Goal: Information Seeking & Learning: Check status

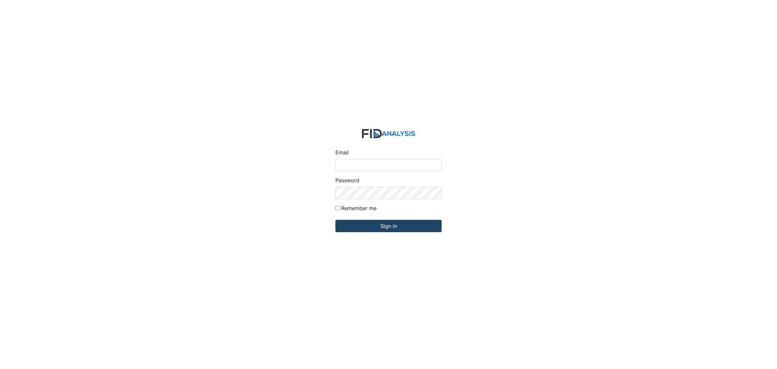
type input "[EMAIL_ADDRESS][DOMAIN_NAME]"
click at [394, 227] on input "Sign in" at bounding box center [389, 226] width 106 height 12
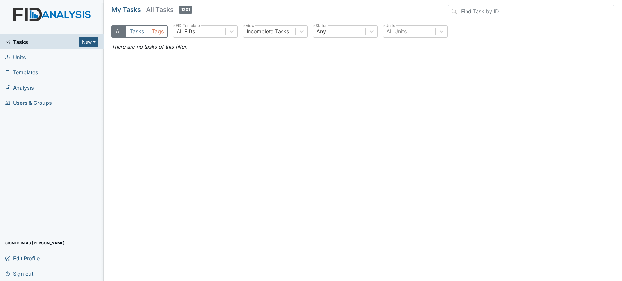
click at [50, 57] on link "Units" at bounding box center [52, 57] width 104 height 15
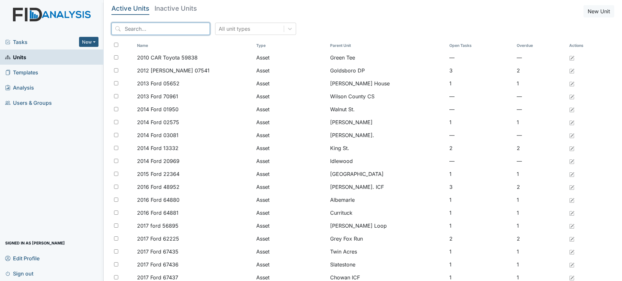
click at [159, 31] on input "search" at bounding box center [160, 29] width 98 height 12
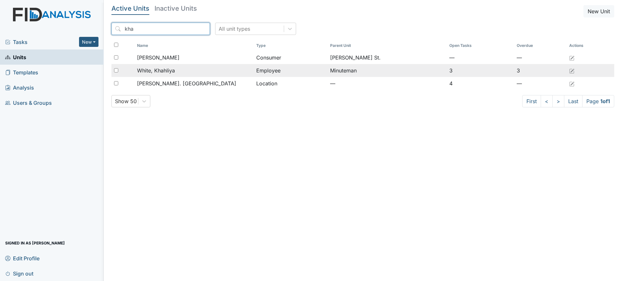
type input "kha"
click at [167, 74] on span "White, Khahliya" at bounding box center [156, 71] width 38 height 8
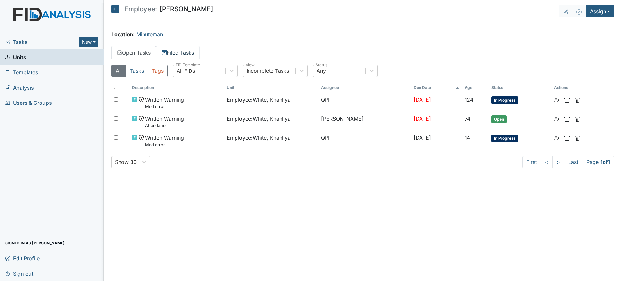
click at [189, 55] on link "Filed Tasks" at bounding box center [177, 53] width 43 height 14
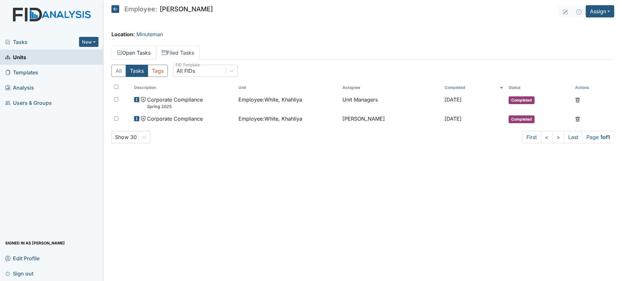
click at [133, 52] on link "Open Tasks" at bounding box center [133, 53] width 45 height 14
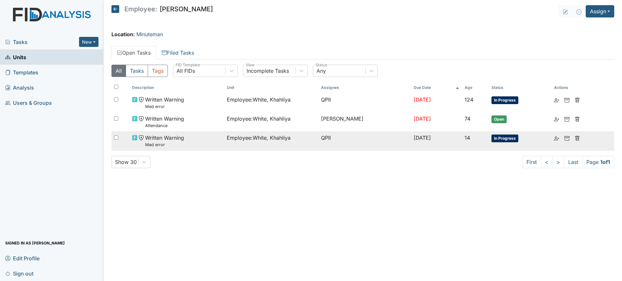
click at [236, 148] on td "Employee : White, Khahliya" at bounding box center [271, 141] width 94 height 19
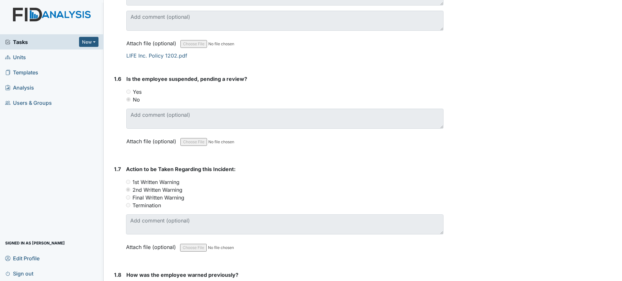
scroll to position [581, 0]
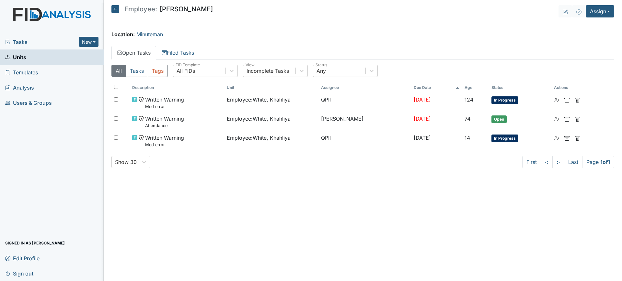
click at [60, 191] on div "Tasks New Form Inspection Document Bundle Units Templates Analysis Users & Grou…" at bounding box center [52, 157] width 104 height 247
click at [119, 12] on icon at bounding box center [115, 9] width 8 height 8
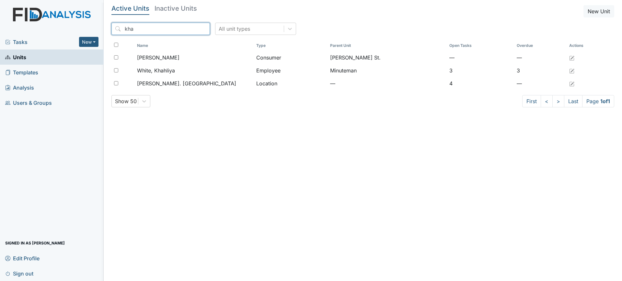
click at [154, 24] on input "kha" at bounding box center [160, 29] width 98 height 12
click at [154, 24] on input "d" at bounding box center [160, 29] width 98 height 12
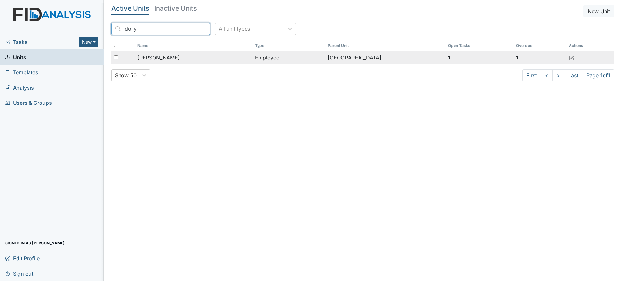
type input "dolly"
click at [209, 62] on td "[PERSON_NAME]" at bounding box center [194, 57] width 118 height 13
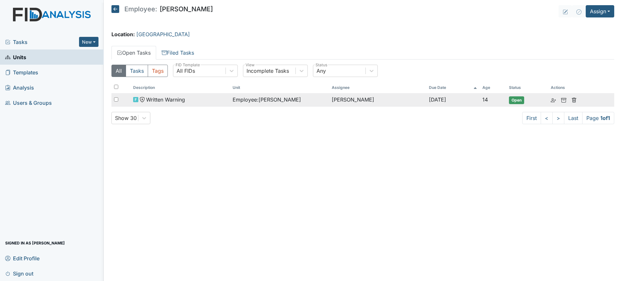
click at [213, 103] on div "Written Warning" at bounding box center [180, 100] width 94 height 8
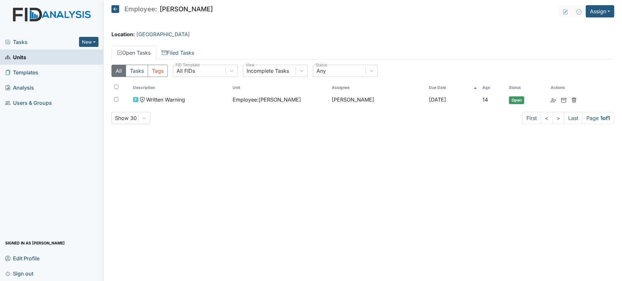
click at [117, 7] on icon at bounding box center [115, 9] width 8 height 8
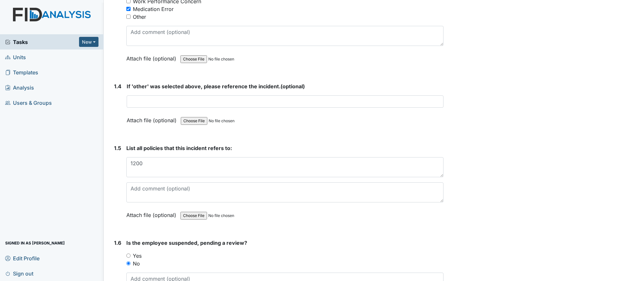
click at [282, 179] on div "List all policies that this incident refers to: 1200 This field is required. At…" at bounding box center [284, 183] width 317 height 79
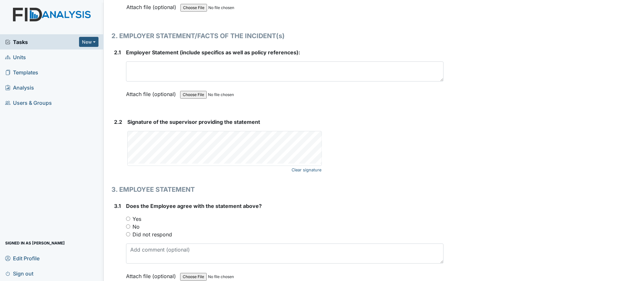
scroll to position [1075, 0]
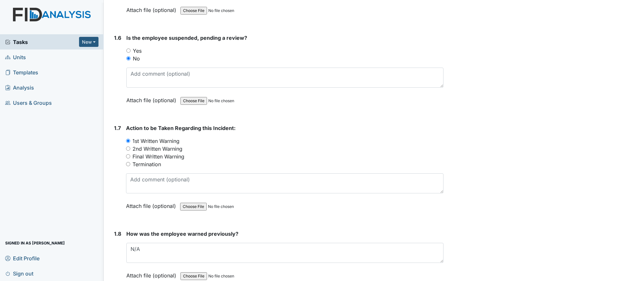
scroll to position [465, 0]
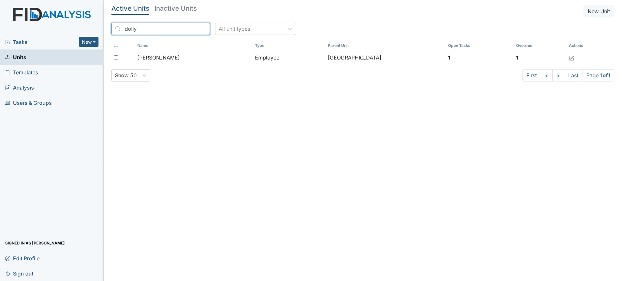
click at [153, 29] on input "dolly" at bounding box center [160, 29] width 98 height 12
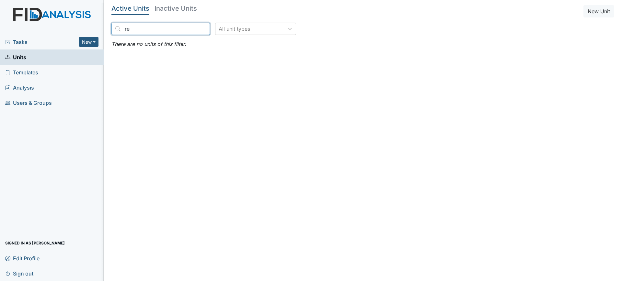
type input "r"
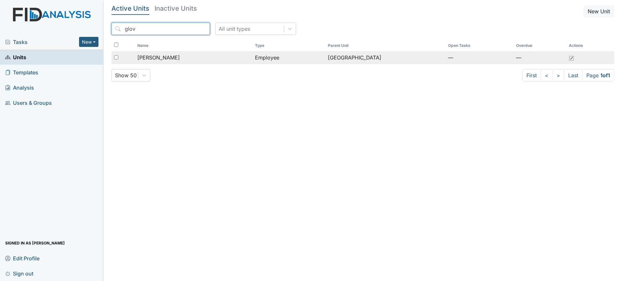
type input "glov"
click at [184, 52] on td "Glover, Regina" at bounding box center [194, 57] width 118 height 13
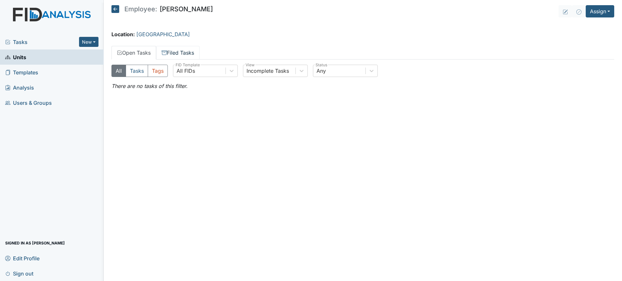
click at [196, 55] on link "Filed Tasks" at bounding box center [177, 53] width 43 height 14
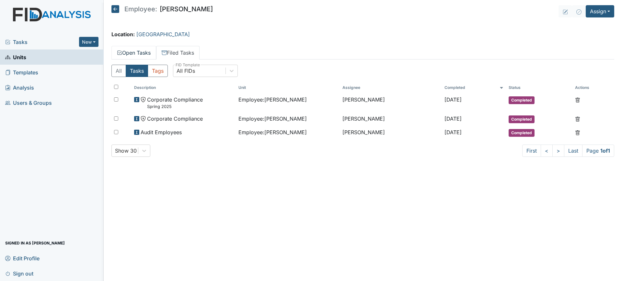
click at [127, 49] on link "Open Tasks" at bounding box center [133, 53] width 45 height 14
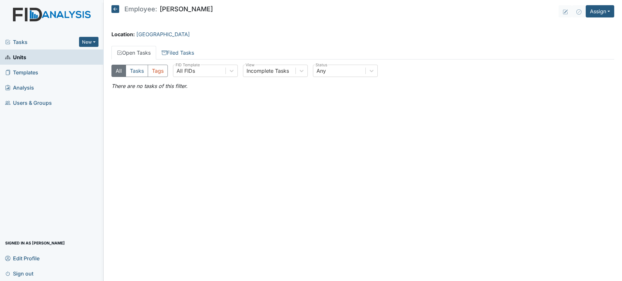
click at [92, 79] on link "Templates" at bounding box center [52, 72] width 104 height 15
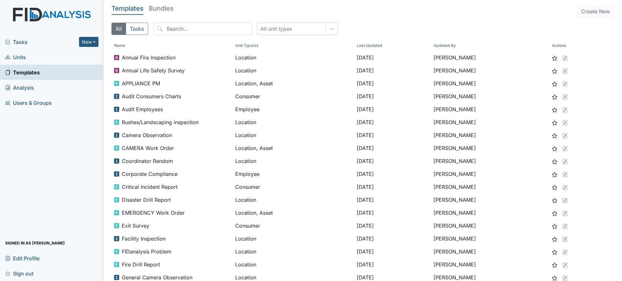
click at [48, 55] on link "Units" at bounding box center [52, 57] width 104 height 15
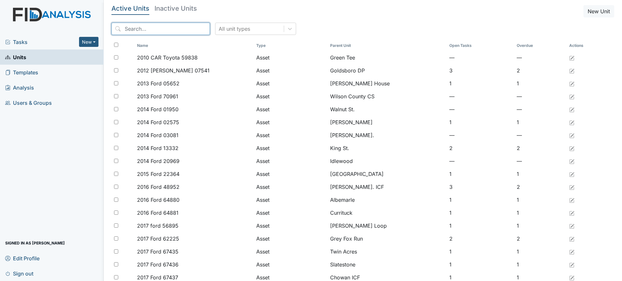
click at [159, 23] on input "search" at bounding box center [160, 29] width 98 height 12
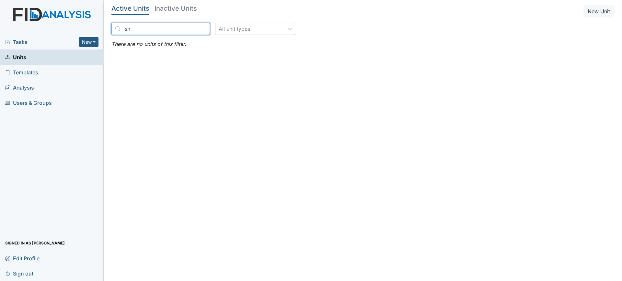
type input "s"
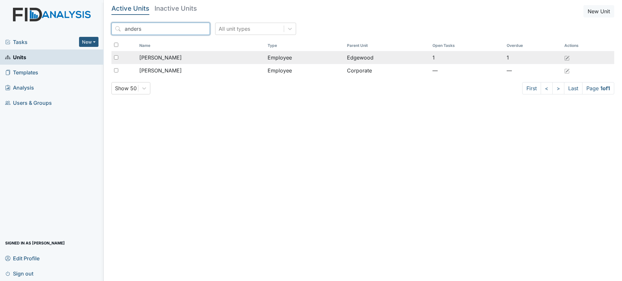
type input "anders"
click at [173, 55] on span "[PERSON_NAME]" at bounding box center [160, 58] width 42 height 8
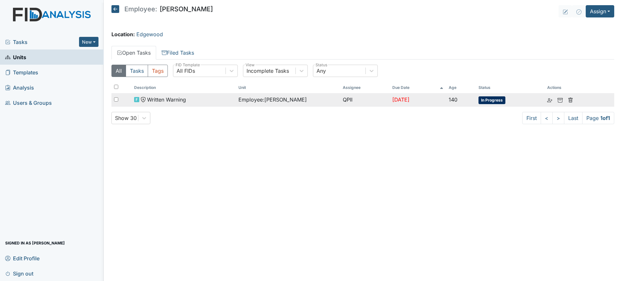
click at [225, 97] on div "Written Warning" at bounding box center [183, 100] width 99 height 8
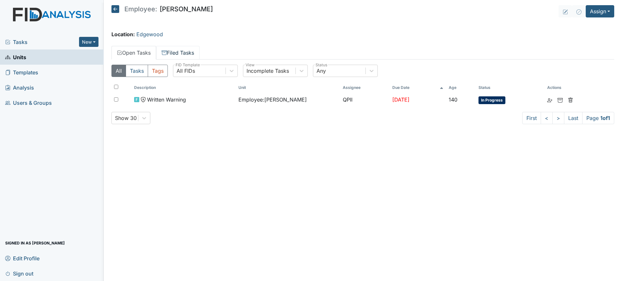
click at [183, 52] on link "Filed Tasks" at bounding box center [177, 53] width 43 height 14
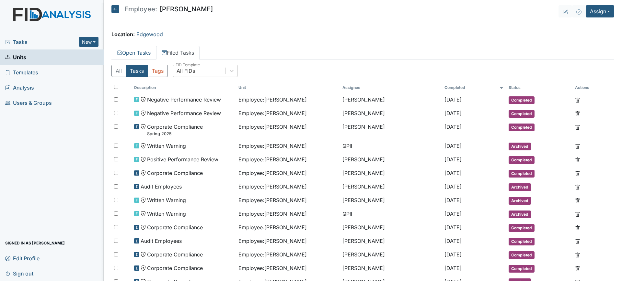
click at [73, 151] on div "Tasks New Form Inspection Document Bundle Units Templates Analysis Users & Grou…" at bounding box center [52, 157] width 104 height 247
click at [125, 57] on link "Open Tasks" at bounding box center [133, 53] width 45 height 14
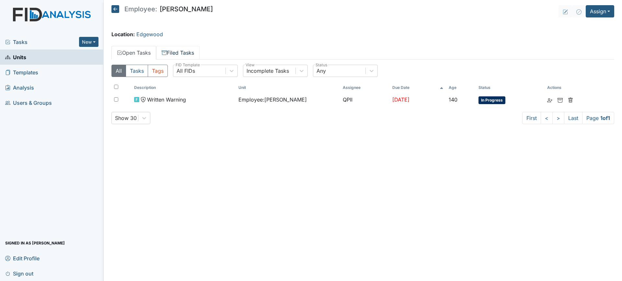
click at [184, 51] on link "Filed Tasks" at bounding box center [177, 53] width 43 height 14
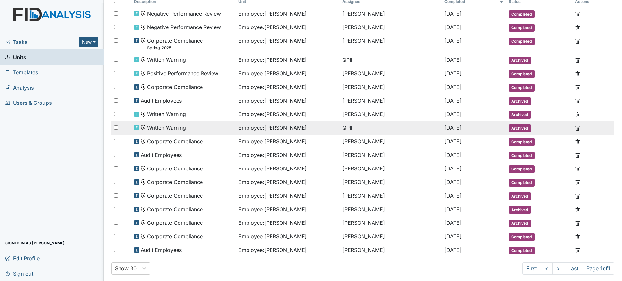
scroll to position [87, 0]
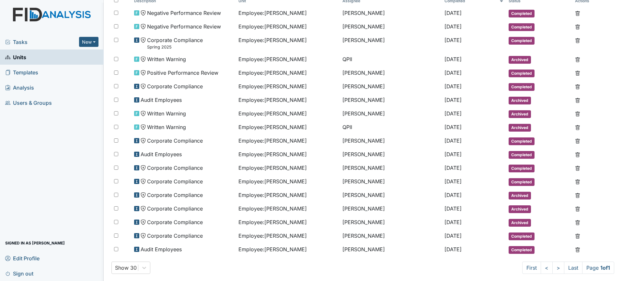
click at [56, 184] on div "Tasks New Form Inspection Document Bundle Units Templates Analysis Users & Grou…" at bounding box center [52, 157] width 104 height 247
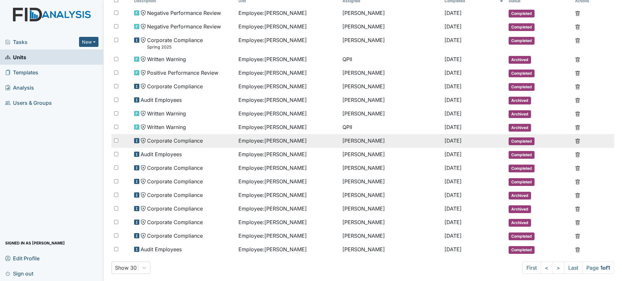
scroll to position [0, 0]
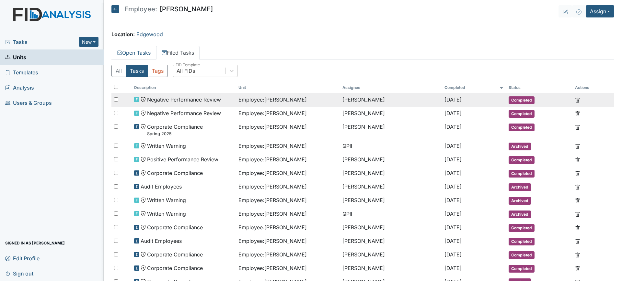
click at [321, 103] on div "Employee : Anderson, Shirley" at bounding box center [287, 100] width 99 height 8
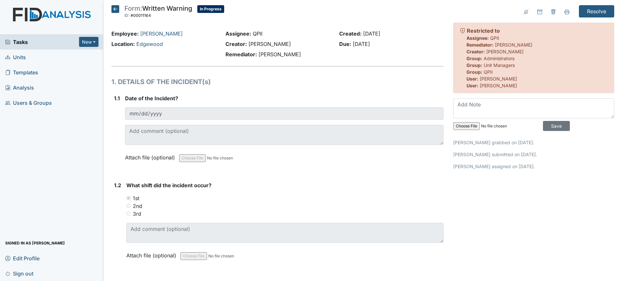
scroll to position [155, 0]
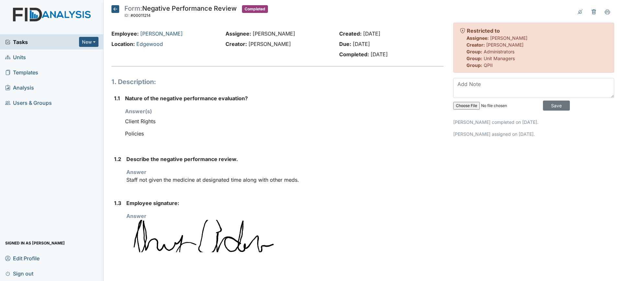
click at [116, 9] on icon at bounding box center [115, 9] width 8 height 8
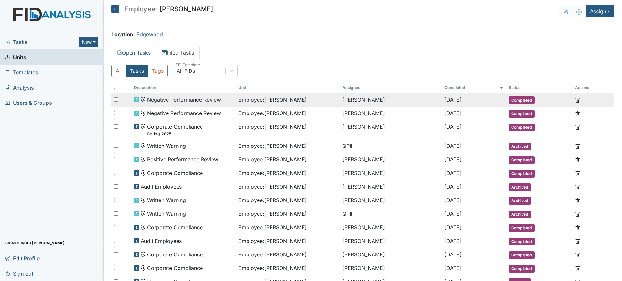
click at [285, 99] on span "Employee : [PERSON_NAME]" at bounding box center [272, 100] width 68 height 8
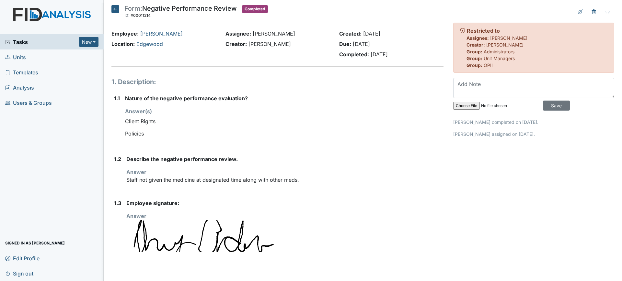
click at [47, 39] on span "Tasks" at bounding box center [42, 42] width 74 height 8
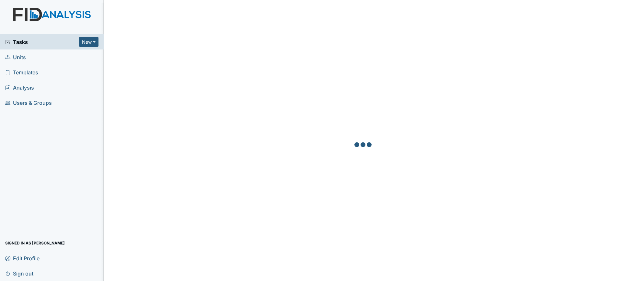
click at [52, 53] on link "Units" at bounding box center [52, 57] width 104 height 15
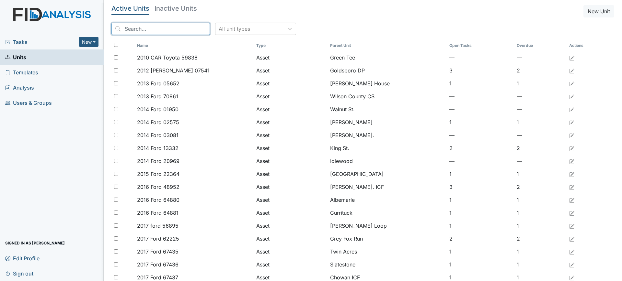
click at [162, 24] on input "search" at bounding box center [160, 29] width 98 height 12
click at [162, 24] on input "b" at bounding box center [160, 29] width 98 height 12
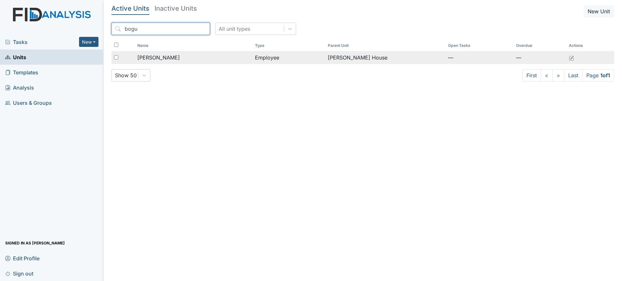
type input "bogu"
click at [193, 56] on div "[PERSON_NAME]" at bounding box center [193, 58] width 112 height 8
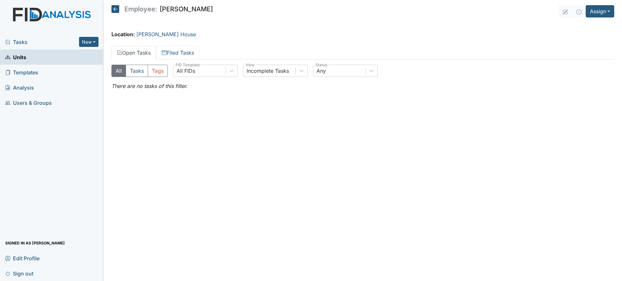
click at [193, 56] on link "Filed Tasks" at bounding box center [177, 53] width 43 height 14
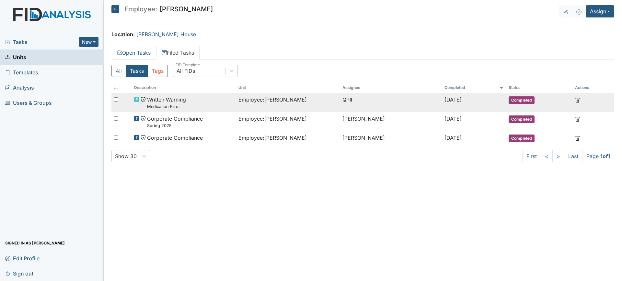
click at [257, 99] on span "Employee : Bogue, Tifani" at bounding box center [272, 100] width 68 height 8
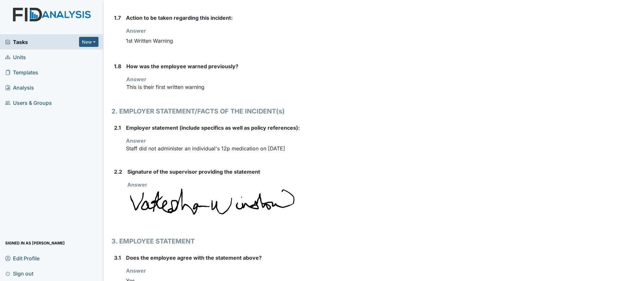
scroll to position [410, 0]
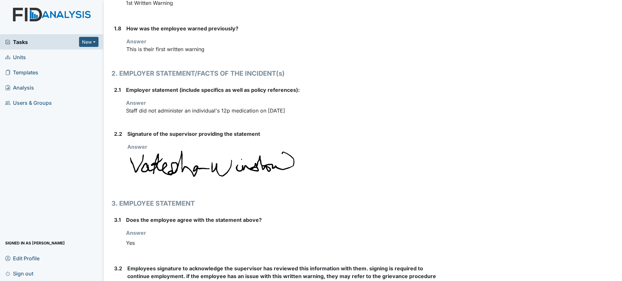
drag, startPoint x: 258, startPoint y: 186, endPoint x: 221, endPoint y: 214, distance: 46.6
click at [221, 214] on form "1. DETAILS OF THE INCIDENT(s) 1.1 Date of the incident? Answer [DATE] 1.2 What …" at bounding box center [277, 39] width 332 height 718
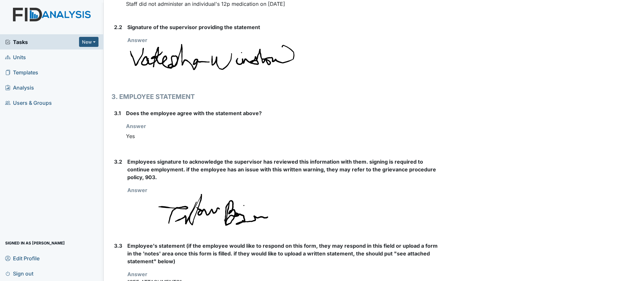
scroll to position [543, 0]
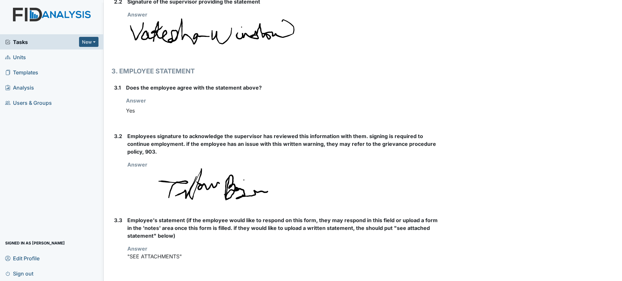
click at [36, 170] on div "Tasks New Form Inspection Document Bundle Units Templates Analysis Users & Grou…" at bounding box center [52, 157] width 104 height 247
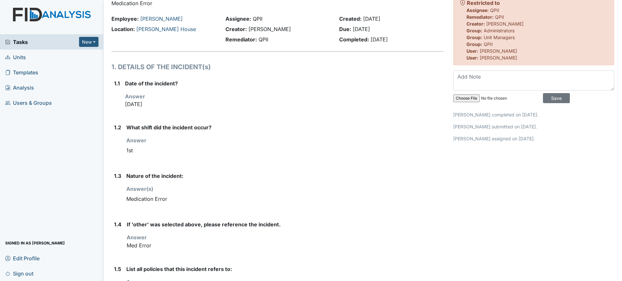
scroll to position [0, 0]
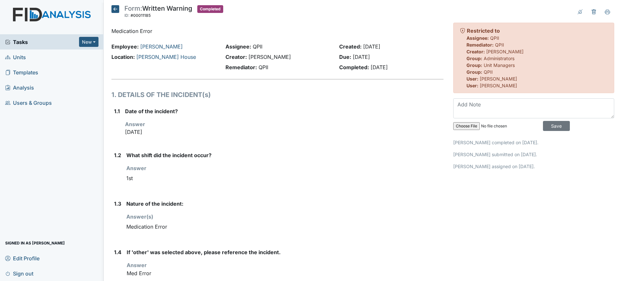
click at [75, 188] on div "Tasks New Form Inspection Document Bundle Units Templates Analysis Users & Grou…" at bounding box center [52, 157] width 104 height 247
click at [113, 7] on icon at bounding box center [115, 9] width 8 height 8
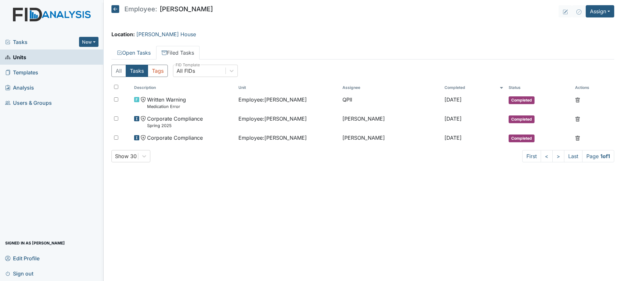
click at [117, 6] on icon at bounding box center [115, 9] width 8 height 8
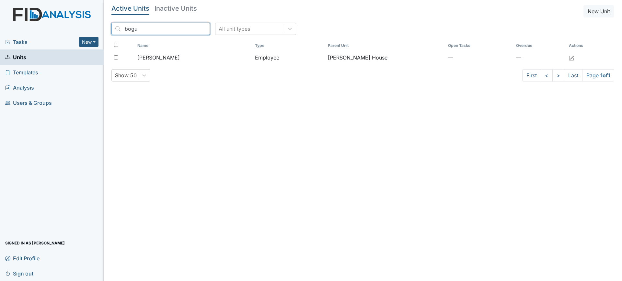
click at [160, 34] on input "bogu" at bounding box center [160, 29] width 98 height 12
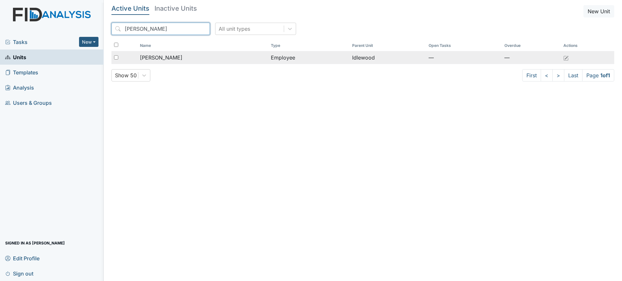
type input "[PERSON_NAME]"
click at [183, 55] on div "[PERSON_NAME]" at bounding box center [203, 58] width 126 height 8
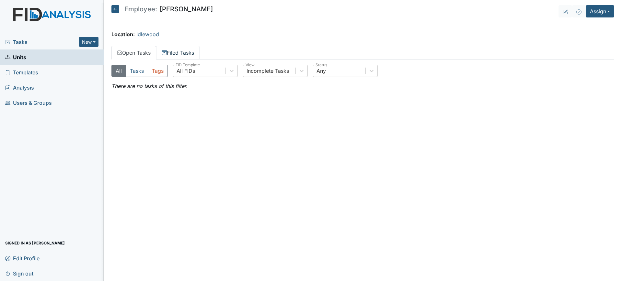
click at [188, 53] on link "Filed Tasks" at bounding box center [177, 53] width 43 height 14
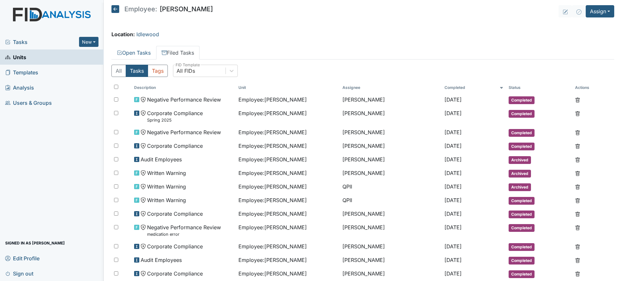
click at [72, 123] on div "Tasks New Form Inspection Document Bundle Units Templates Analysis Users & Grou…" at bounding box center [52, 157] width 104 height 247
drag, startPoint x: 109, startPoint y: 7, endPoint x: 117, endPoint y: 9, distance: 8.0
click at [117, 9] on main "Employee: Ashley Harding Assign Assign Form Assign Inspection Assign Document A…" at bounding box center [363, 140] width 518 height 281
click at [117, 9] on icon at bounding box center [115, 9] width 8 height 8
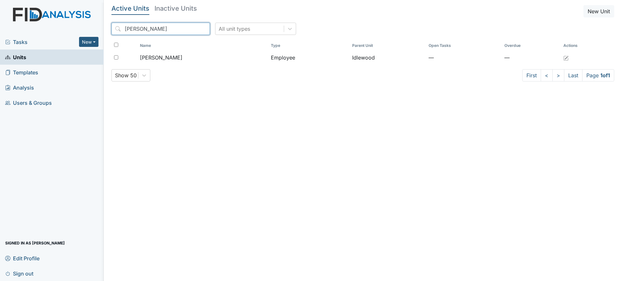
click at [148, 28] on input "[PERSON_NAME]" at bounding box center [160, 29] width 98 height 12
click at [148, 28] on input "harding" at bounding box center [160, 29] width 98 height 12
type input "a"
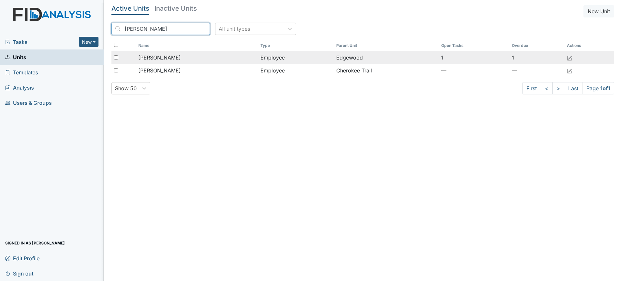
type input "lewis"
click at [223, 60] on div "[PERSON_NAME]" at bounding box center [196, 58] width 117 height 8
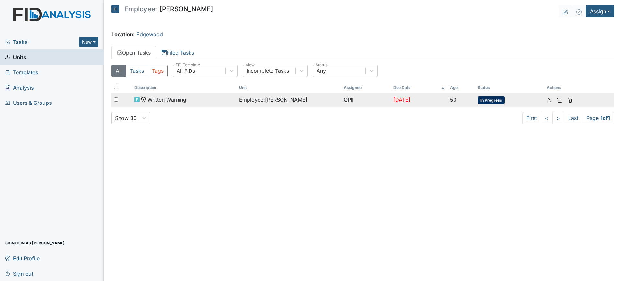
click at [204, 100] on div "Written Warning" at bounding box center [183, 100] width 99 height 8
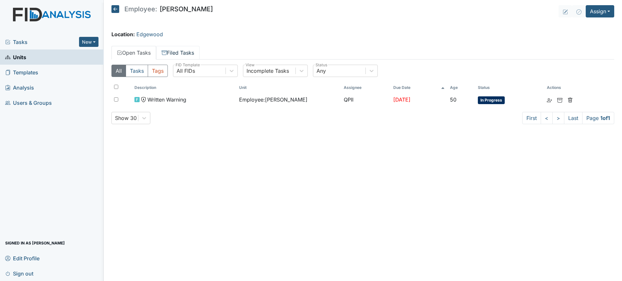
click at [189, 55] on link "Filed Tasks" at bounding box center [177, 53] width 43 height 14
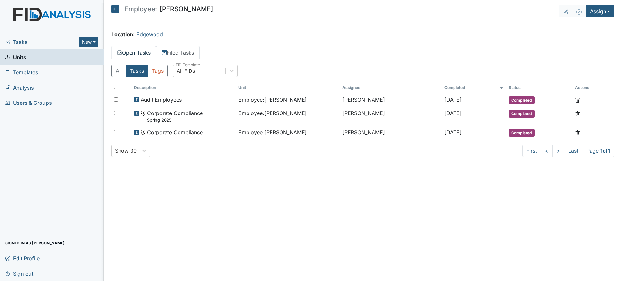
click at [145, 50] on link "Open Tasks" at bounding box center [133, 53] width 45 height 14
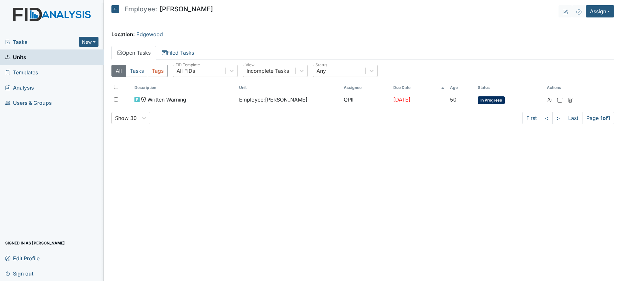
click at [0, 155] on div "Tasks New Form Inspection Document Bundle Units Templates Analysis Users & Grou…" at bounding box center [52, 157] width 104 height 247
click at [0, 154] on div "Tasks New Form Inspection Document Bundle Units Templates Analysis Users & Grou…" at bounding box center [52, 157] width 104 height 247
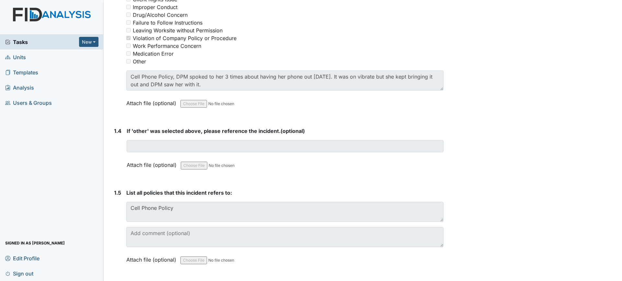
scroll to position [352, 0]
